Goal: Find contact information: Find contact information

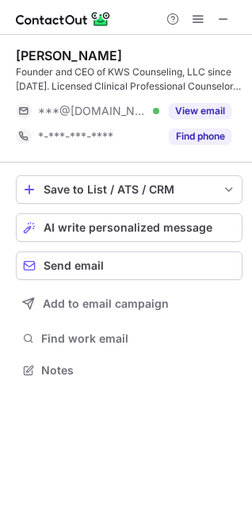
scroll to position [359, 252]
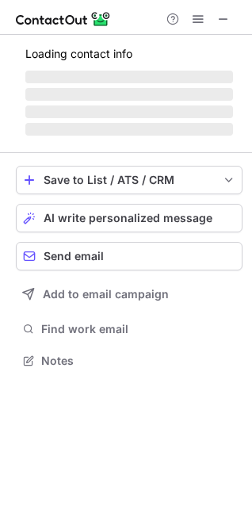
scroll to position [359, 252]
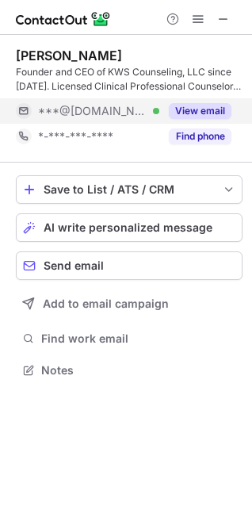
click at [199, 113] on button "View email" at bounding box center [200, 111] width 63 height 16
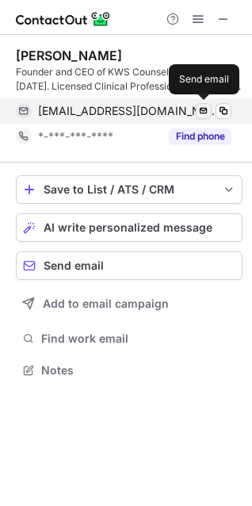
click at [202, 109] on span at bounding box center [204, 111] width 13 height 13
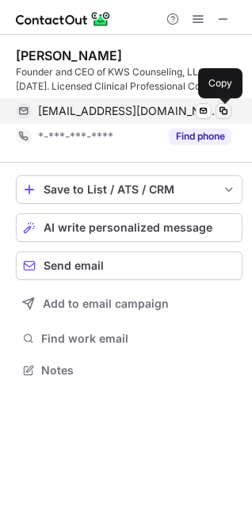
click at [221, 111] on span at bounding box center [223, 111] width 13 height 13
click at [223, 108] on span at bounding box center [223, 111] width 13 height 13
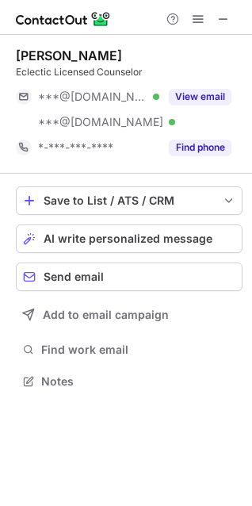
scroll to position [370, 252]
